Goal: Information Seeking & Learning: Learn about a topic

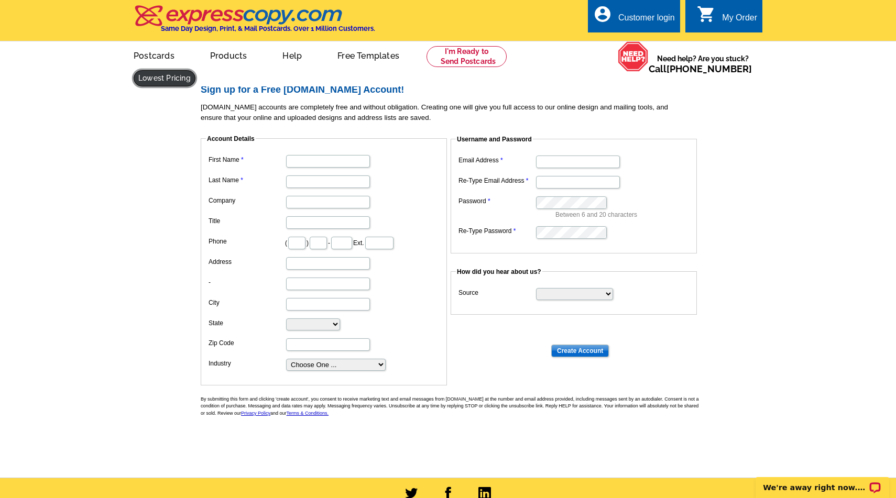
click at [195, 70] on link at bounding box center [165, 78] width 62 height 16
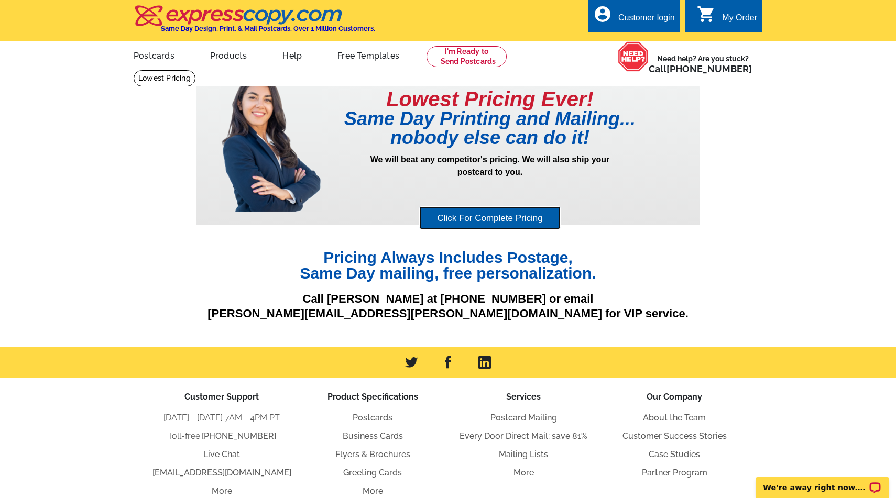
click at [535, 228] on link "Click For Complete Pricing" at bounding box center [489, 218] width 141 height 24
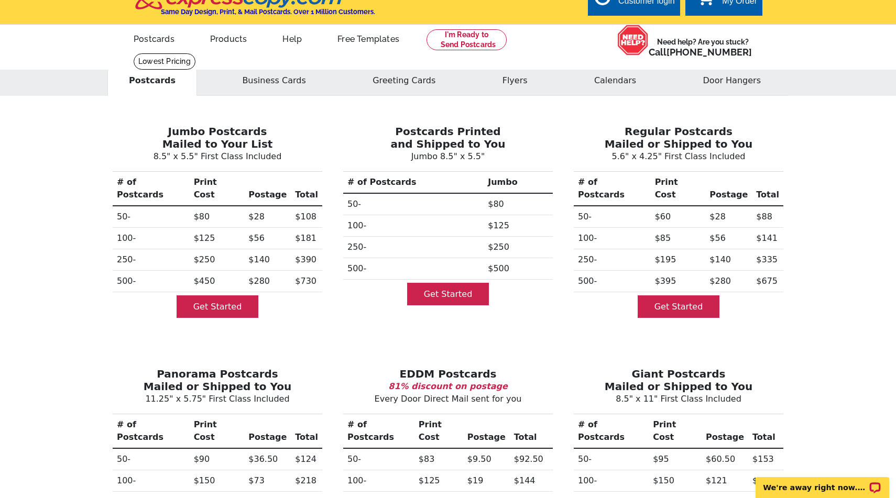
scroll to position [15, 0]
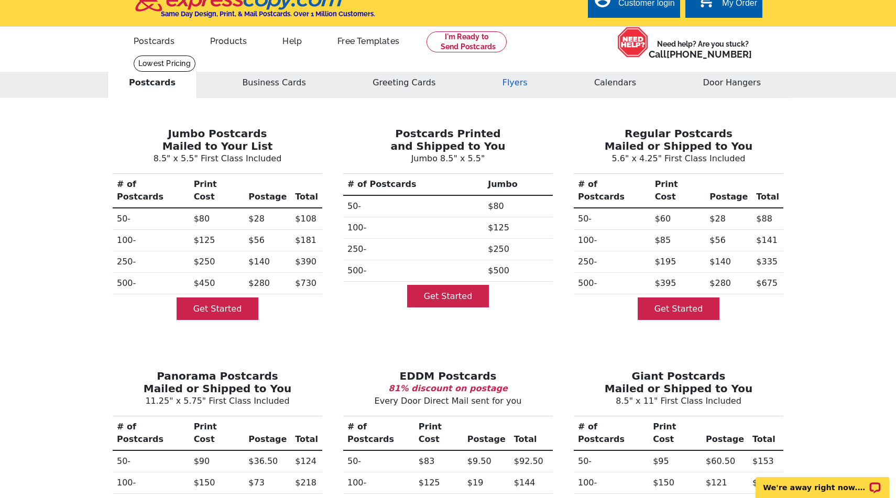
click at [503, 83] on button "Flyers" at bounding box center [515, 83] width 68 height 30
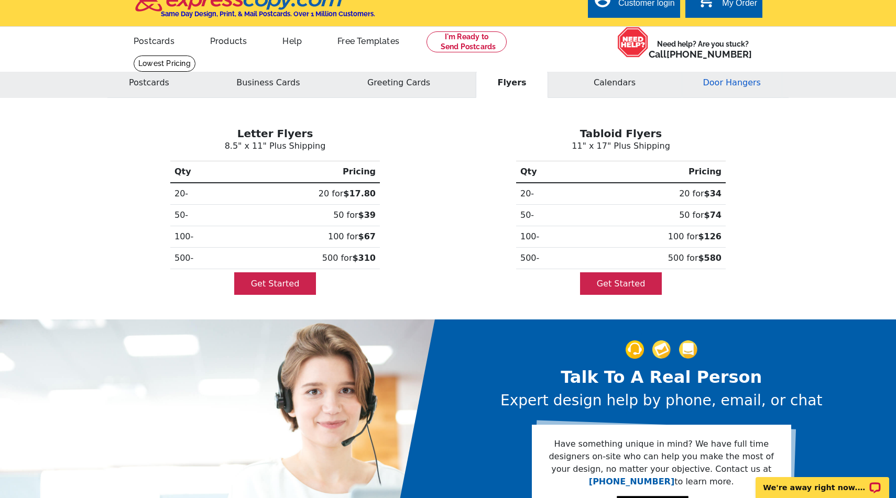
click at [709, 82] on button "Door Hangers" at bounding box center [731, 83] width 101 height 30
